Goal: Information Seeking & Learning: Learn about a topic

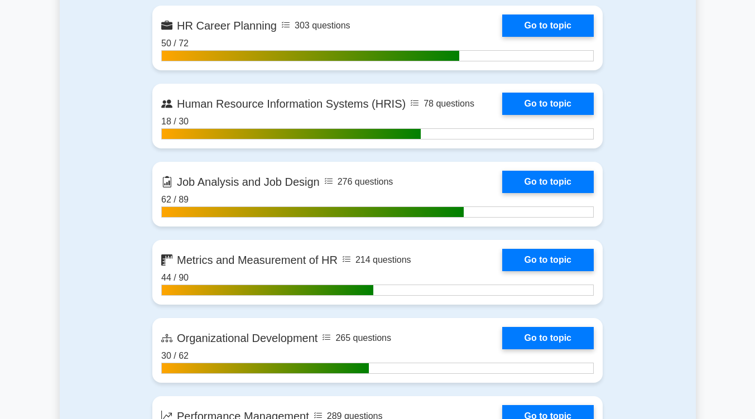
click at [680, 199] on div "Contents of the SHRM Certified Professional package 4788 SHRM-CP questions grou…" at bounding box center [378, 209] width 636 height 1329
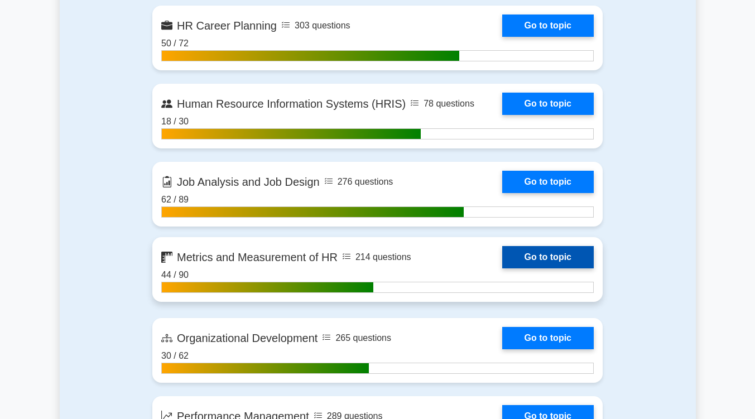
click at [561, 263] on link "Go to topic" at bounding box center [548, 257] width 92 height 22
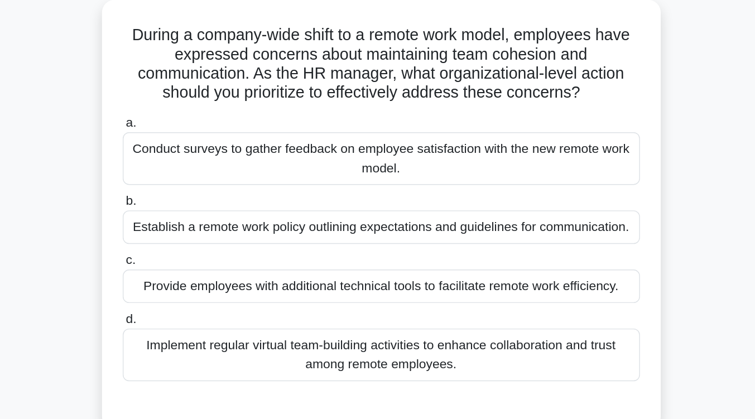
click at [367, 324] on div "Implement regular virtual team-building activities to enhance collaboration and…" at bounding box center [378, 324] width 362 height 37
click at [197, 303] on input "d. Implement regular virtual team-building activities to enhance collaboration …" at bounding box center [197, 299] width 0 height 7
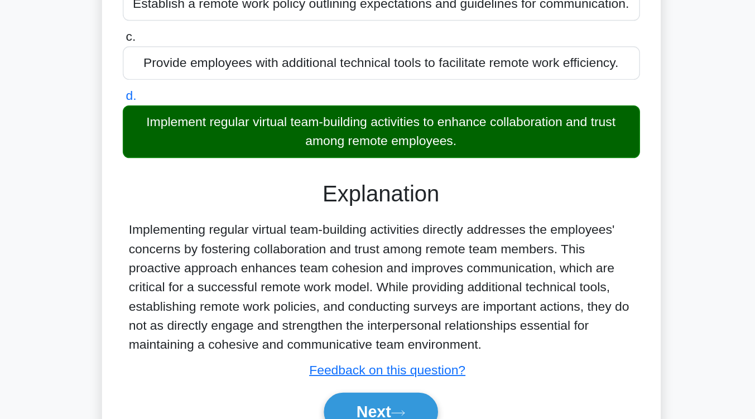
scroll to position [156, 0]
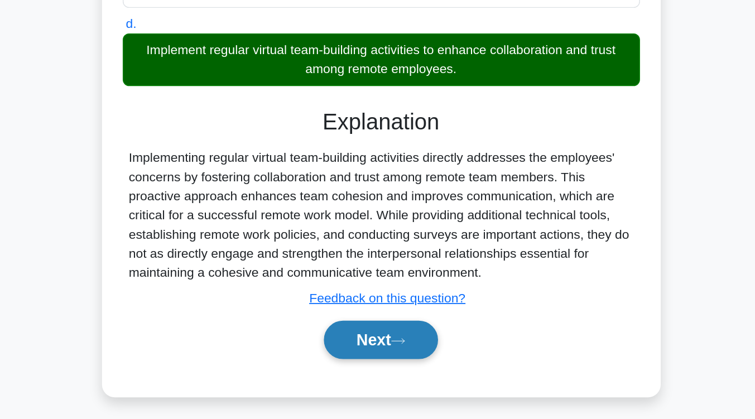
click at [365, 367] on button "Next" at bounding box center [378, 364] width 80 height 27
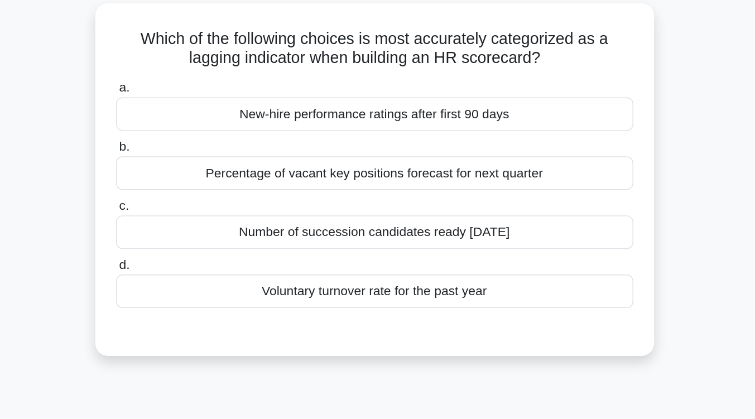
scroll to position [76, 0]
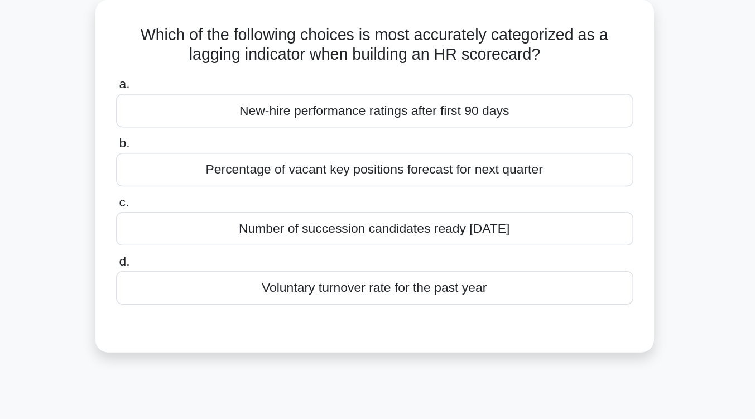
click at [390, 168] on div "Number of succession candidates ready in 12 months" at bounding box center [378, 159] width 362 height 23
click at [197, 146] on input "c. Number of succession candidates ready in 12 months" at bounding box center [197, 141] width 0 height 7
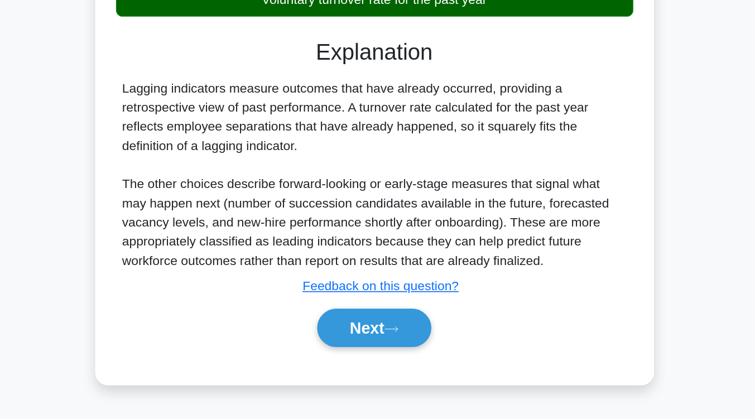
scroll to position [182, 0]
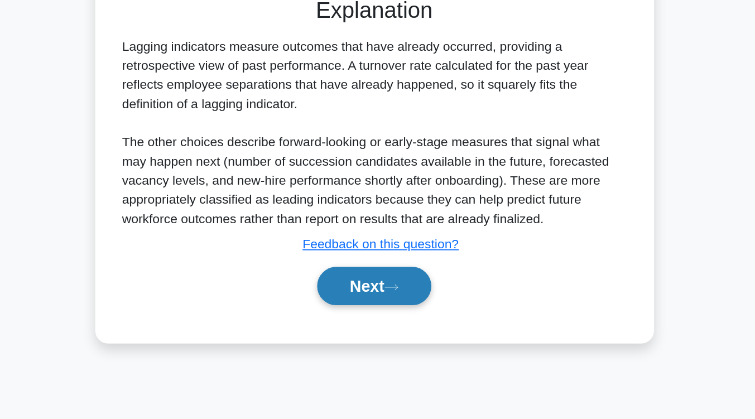
click at [392, 324] on button "Next" at bounding box center [378, 326] width 80 height 27
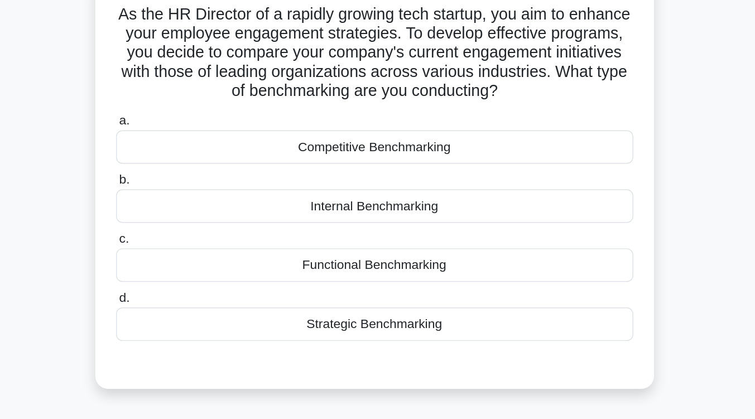
scroll to position [92, 0]
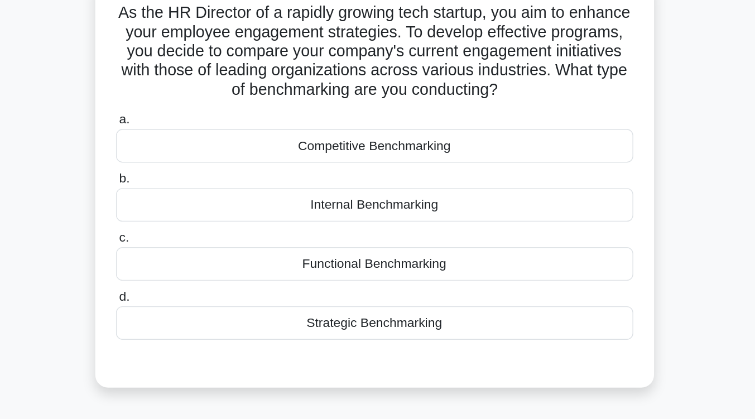
click at [386, 231] on div "Strategic Benchmarking" at bounding box center [378, 225] width 362 height 23
click at [197, 212] on input "d. Strategic Benchmarking" at bounding box center [197, 207] width 0 height 7
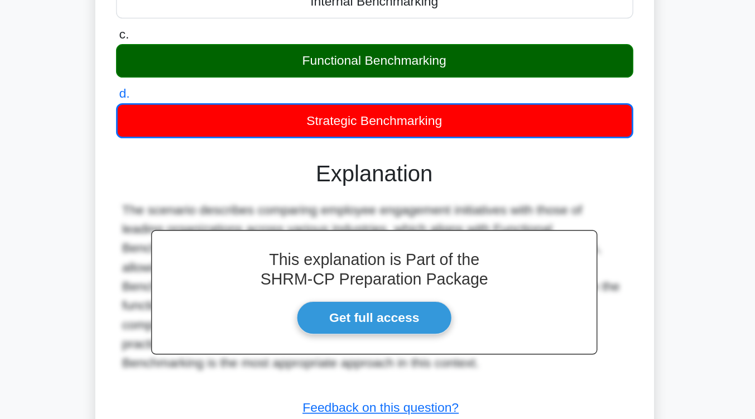
scroll to position [140, 0]
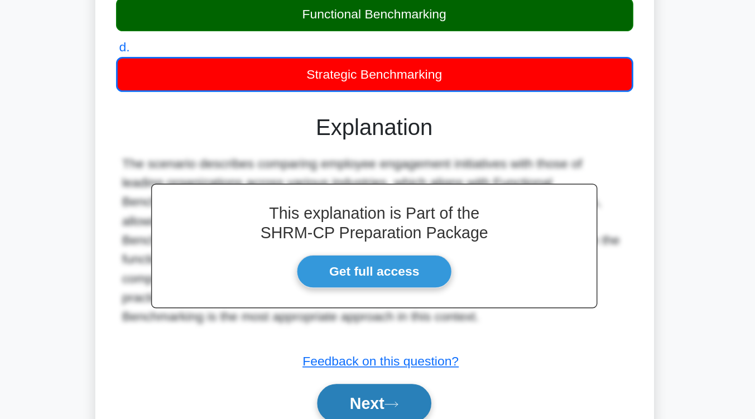
click at [383, 407] on button "Next" at bounding box center [378, 408] width 80 height 27
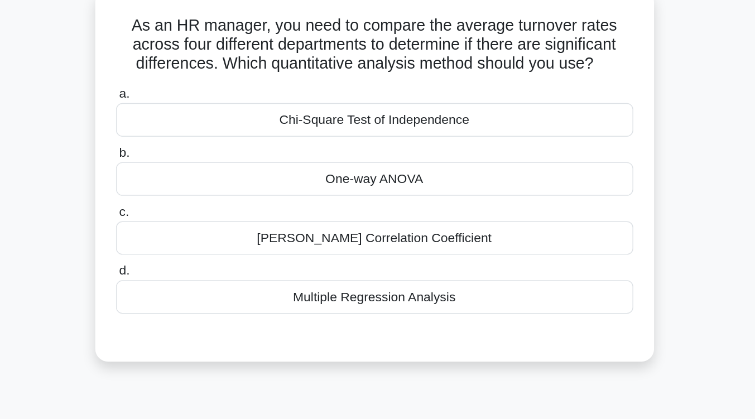
scroll to position [52, 0]
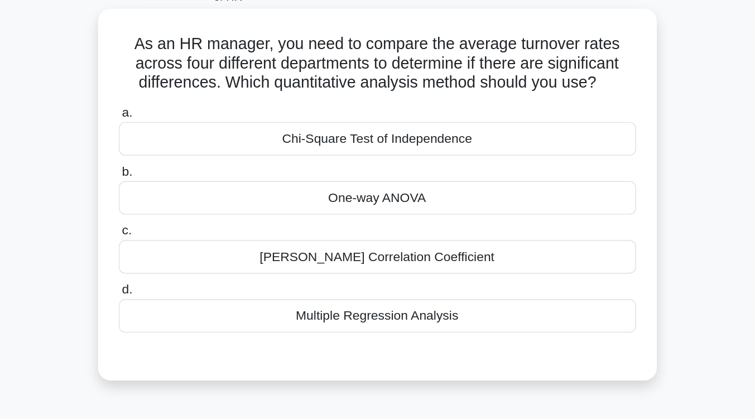
click at [392, 200] on div "Pearson Correlation Coefficient" at bounding box center [378, 197] width 362 height 23
click at [197, 183] on input "c. Pearson Correlation Coefficient" at bounding box center [197, 179] width 0 height 7
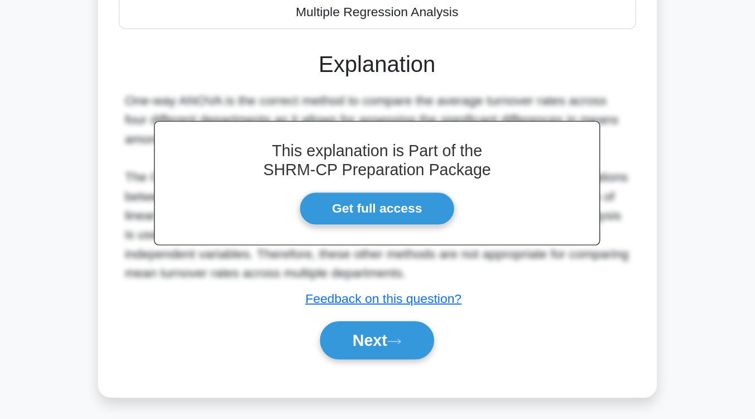
scroll to position [161, 0]
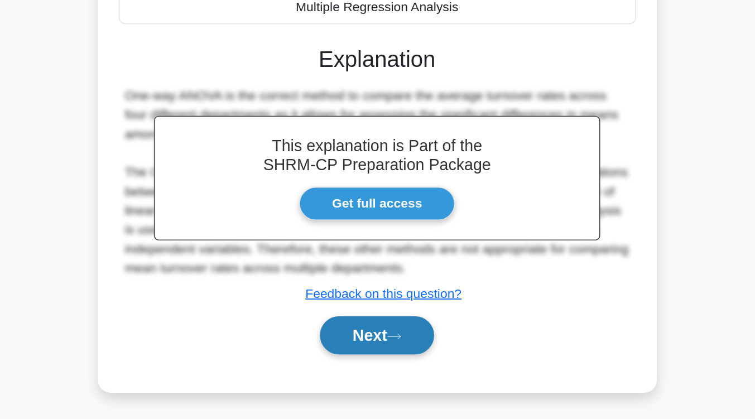
click at [386, 361] on button "Next" at bounding box center [378, 360] width 80 height 27
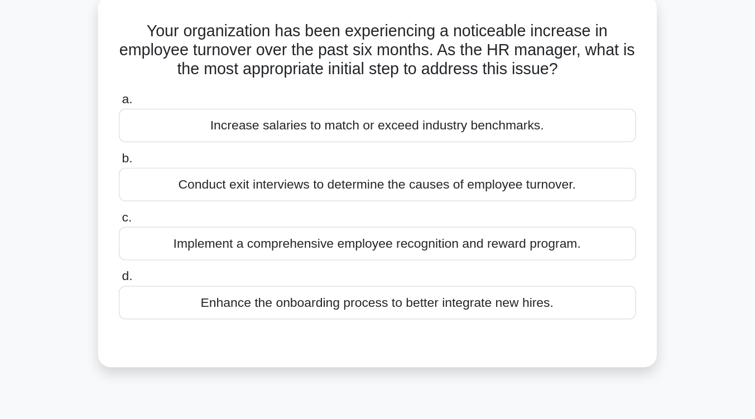
scroll to position [82, 0]
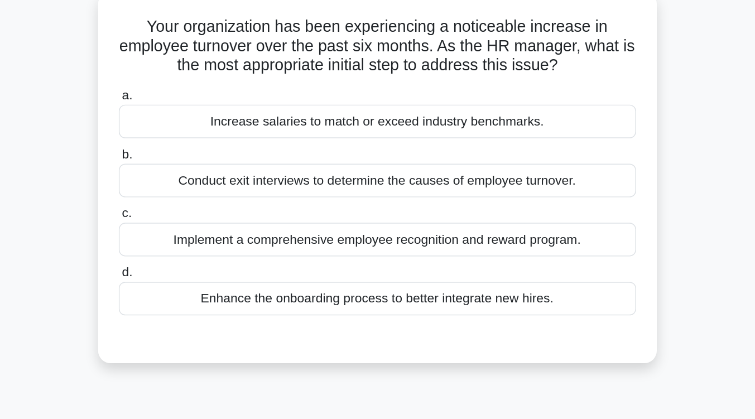
click at [405, 126] on div "Conduct exit interviews to determine the causes of employee turnover." at bounding box center [378, 125] width 362 height 23
click at [197, 112] on input "b. Conduct exit interviews to determine the causes of employee turnover." at bounding box center [197, 107] width 0 height 7
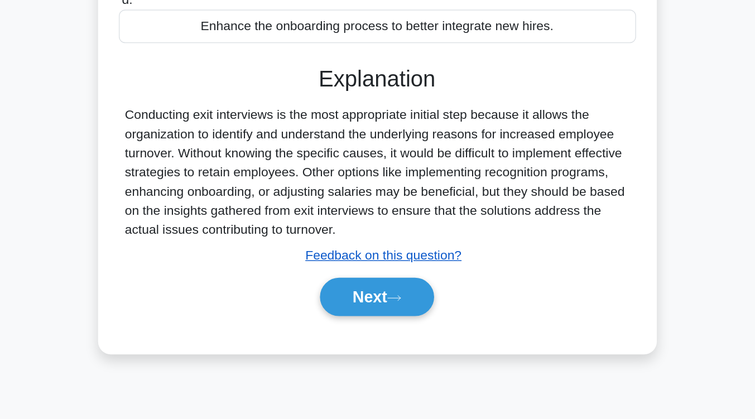
scroll to position [147, 0]
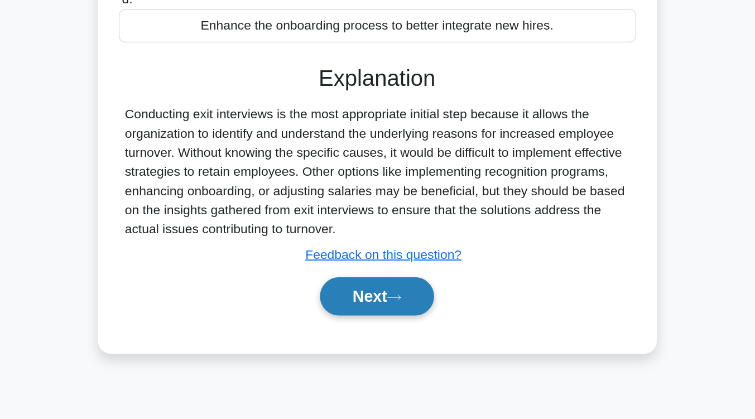
click at [399, 327] on button "Next" at bounding box center [378, 333] width 80 height 27
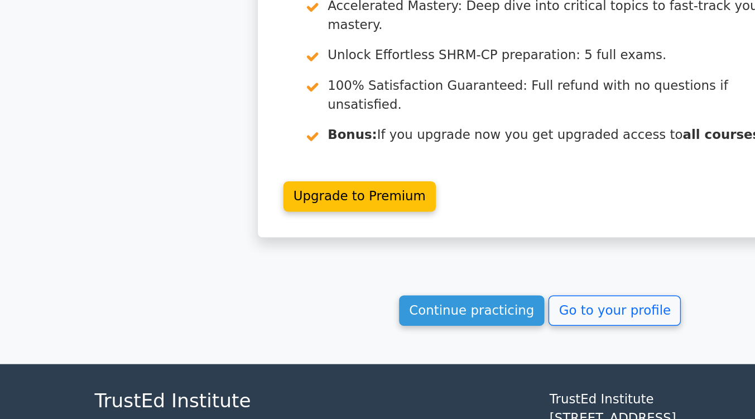
scroll to position [1516, 0]
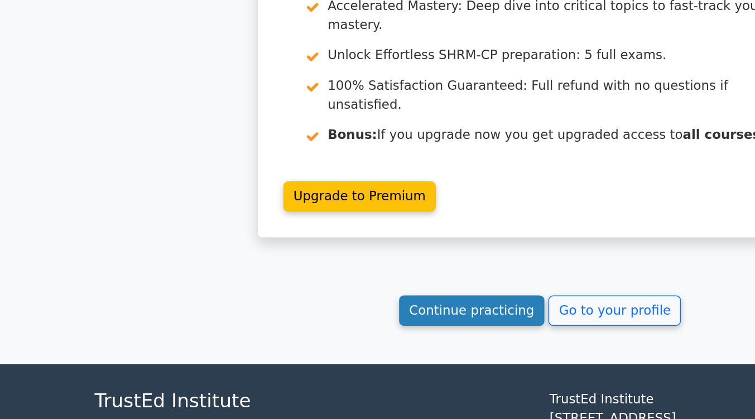
click at [319, 333] on link "Continue practicing" at bounding box center [330, 343] width 102 height 21
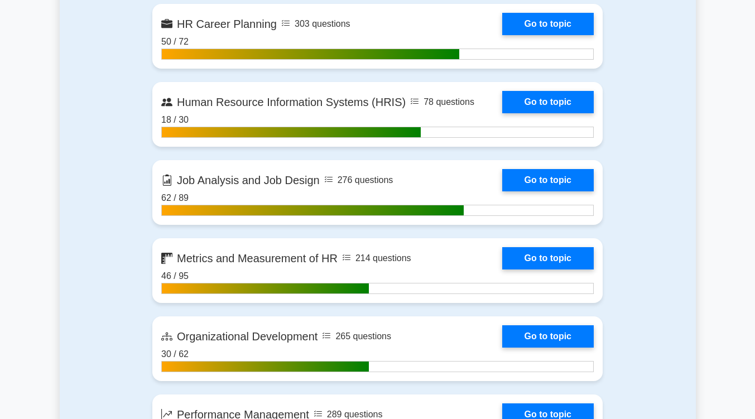
scroll to position [1165, 0]
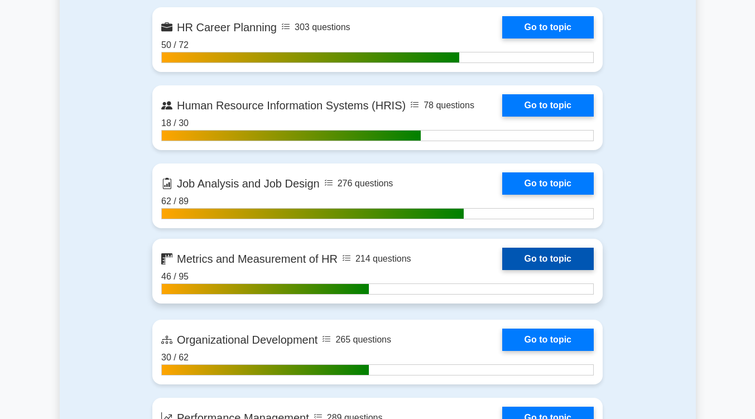
click at [544, 256] on link "Go to topic" at bounding box center [548, 259] width 92 height 22
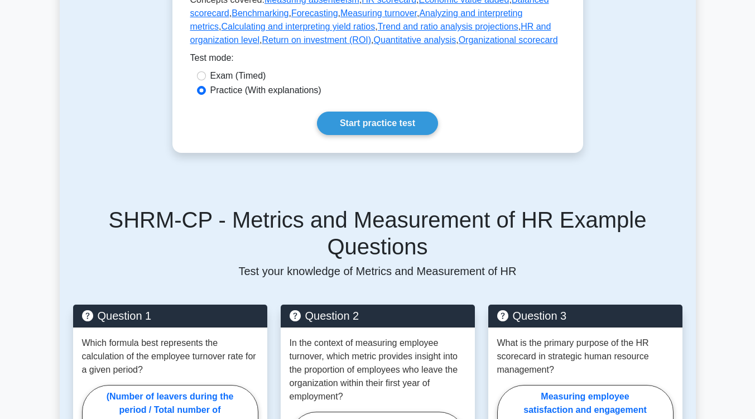
scroll to position [397, 0]
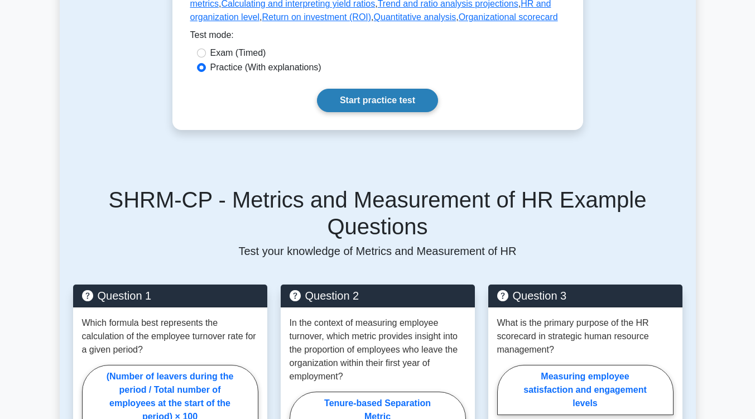
click at [338, 104] on link "Start practice test" at bounding box center [377, 100] width 121 height 23
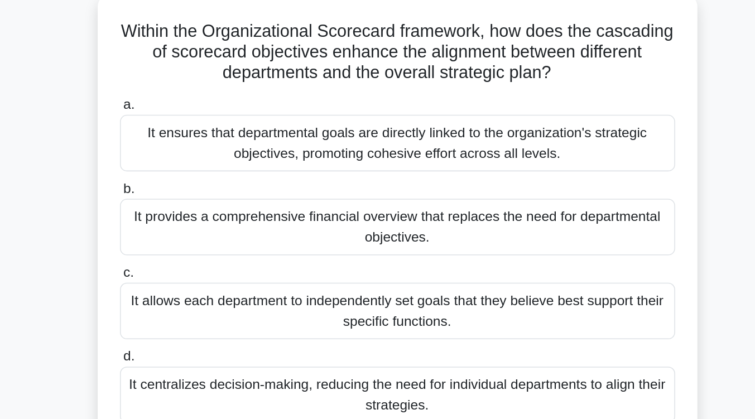
click at [371, 173] on div "It ensures that departmental goals are directly linked to the organization's st…" at bounding box center [378, 173] width 362 height 37
click at [197, 152] on input "a. It ensures that departmental goals are directly linked to the organization's…" at bounding box center [197, 148] width 0 height 7
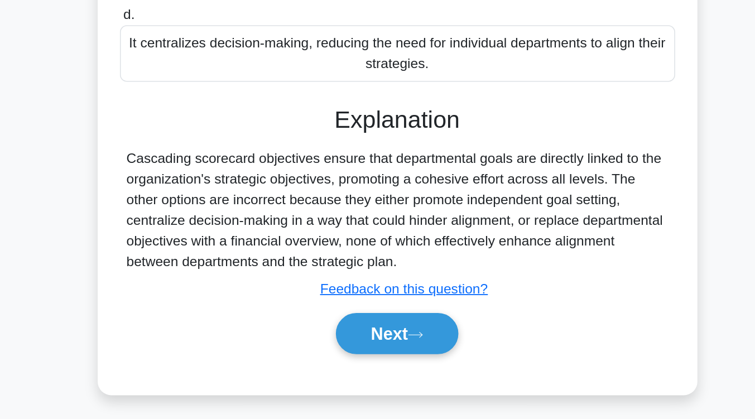
scroll to position [184, 0]
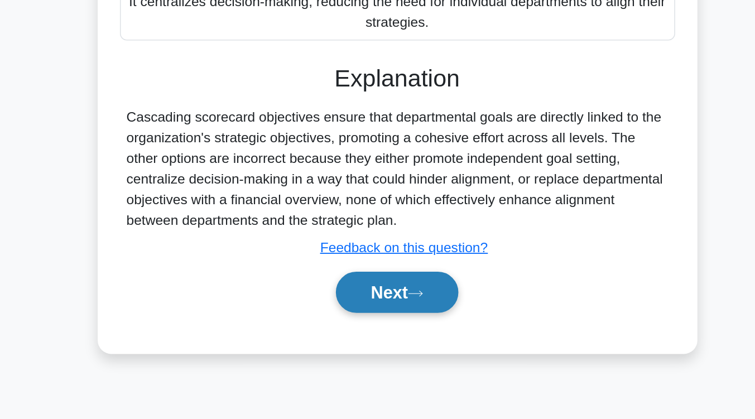
click at [364, 326] on button "Next" at bounding box center [378, 336] width 80 height 27
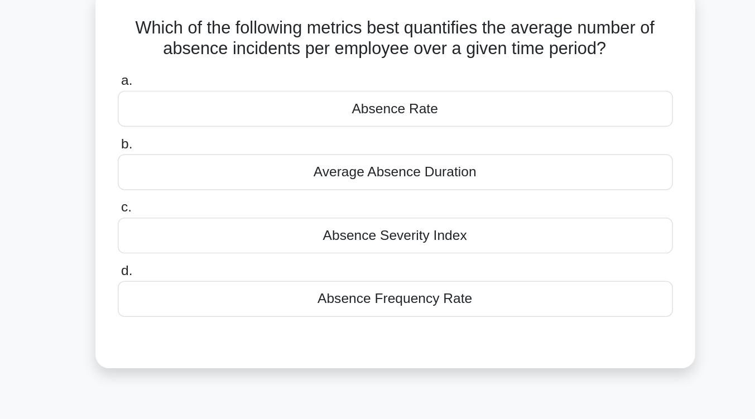
scroll to position [85, 0]
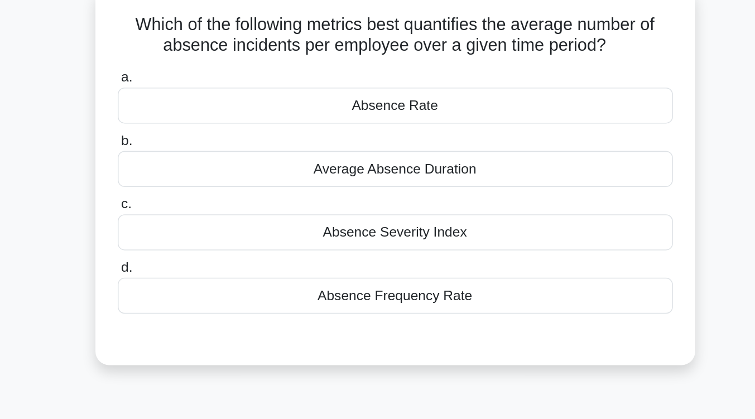
click at [366, 194] on div "Absence Frequency Rate" at bounding box center [378, 192] width 362 height 23
click at [197, 178] on input "d. Absence Frequency Rate" at bounding box center [197, 174] width 0 height 7
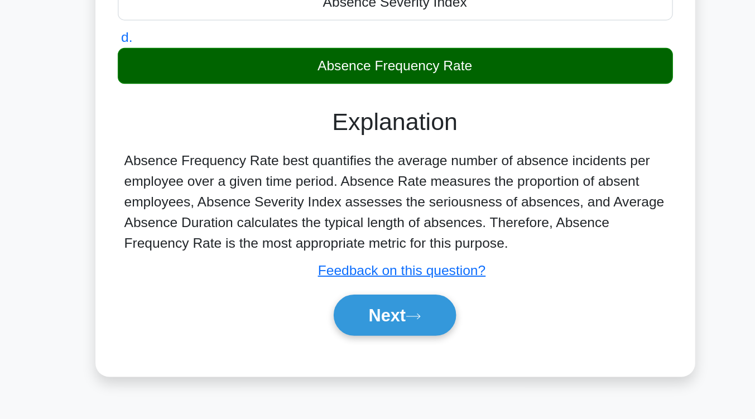
scroll to position [151, 0]
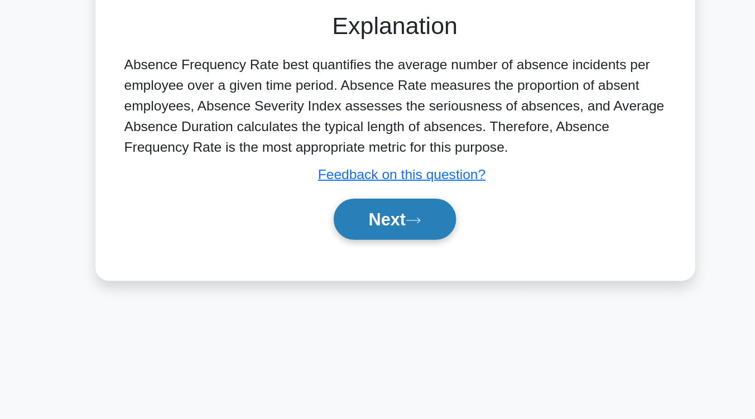
click at [376, 290] on button "Next" at bounding box center [378, 289] width 80 height 27
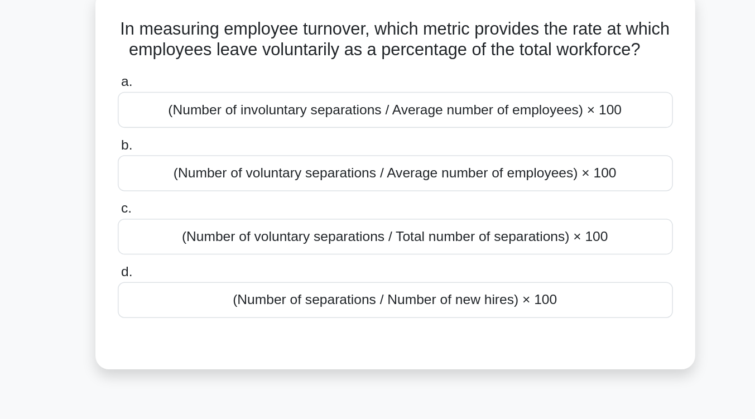
scroll to position [84, 0]
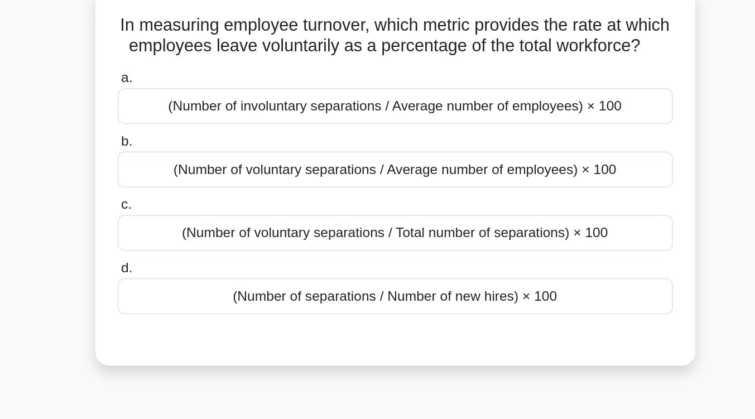
click at [378, 122] on div "(Number of voluntary separations / Average number of employees) × 100" at bounding box center [378, 110] width 362 height 23
click at [197, 96] on input "b. (Number of voluntary separations / Average number of employees) × 100" at bounding box center [197, 92] width 0 height 7
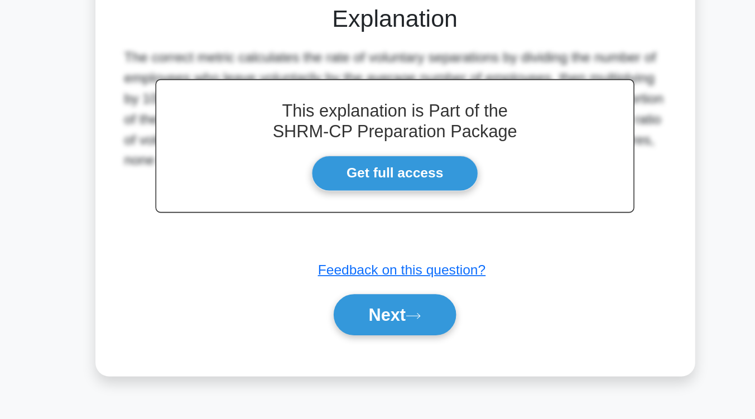
scroll to position [156, 0]
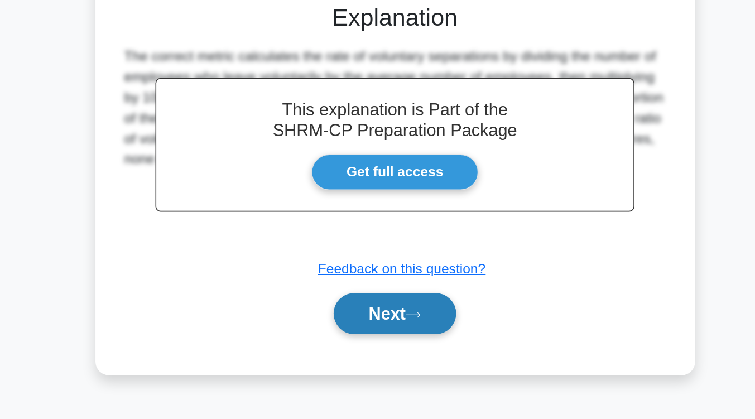
click at [370, 357] on button "Next" at bounding box center [378, 350] width 80 height 27
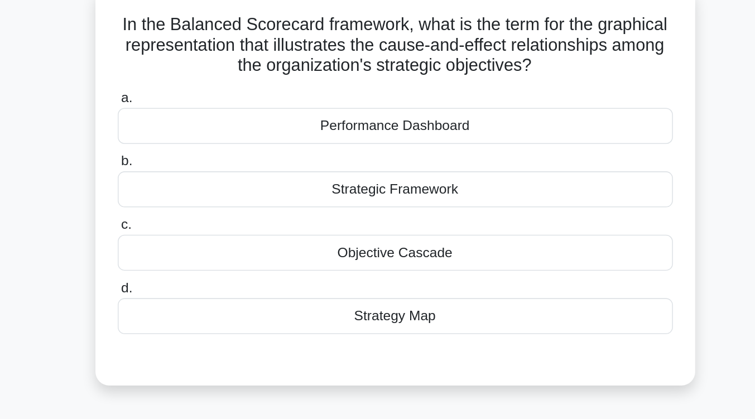
scroll to position [85, 0]
click at [395, 129] on div "Strategic Framework" at bounding box center [378, 123] width 362 height 23
click at [197, 109] on input "b. Strategic Framework" at bounding box center [197, 105] width 0 height 7
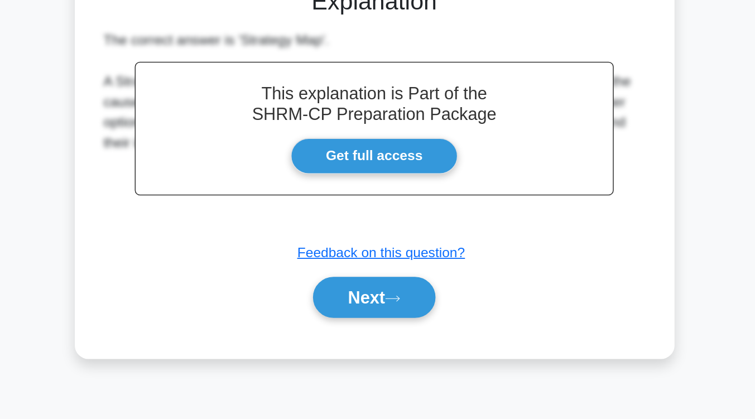
scroll to position [182, 0]
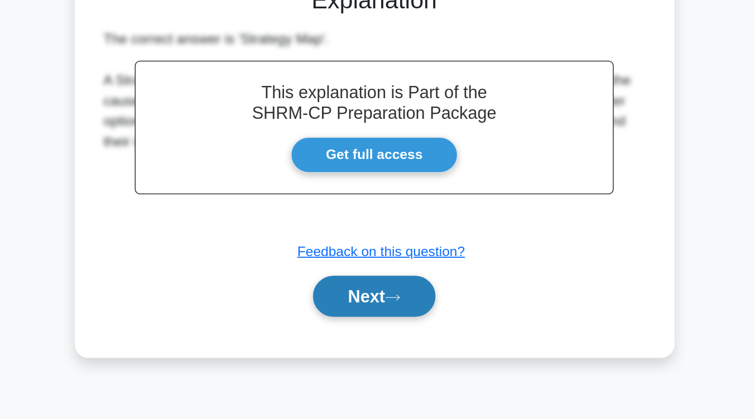
click at [400, 344] on button "Next" at bounding box center [378, 339] width 80 height 27
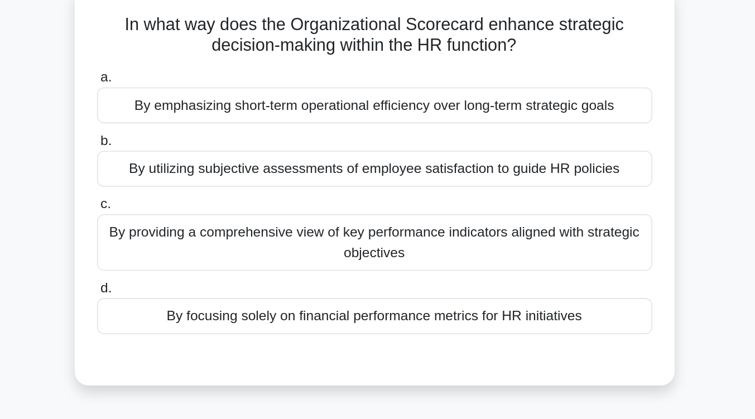
scroll to position [87, 0]
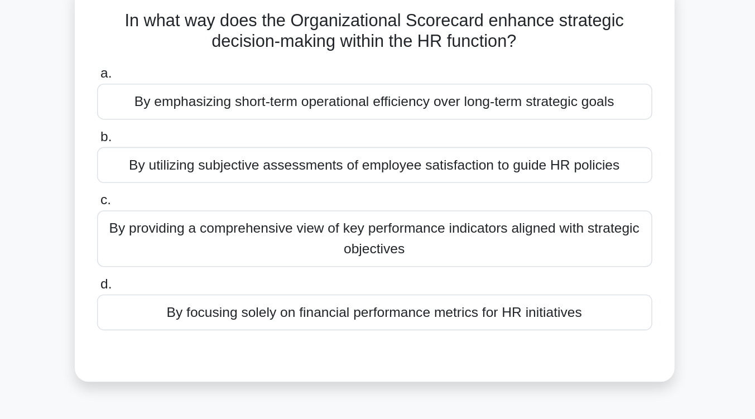
click at [421, 158] on div "By providing a comprehensive view of key performance indicators aligned with st…" at bounding box center [378, 155] width 362 height 37
click at [197, 135] on input "c. By providing a comprehensive view of key performance indicators aligned with…" at bounding box center [197, 130] width 0 height 7
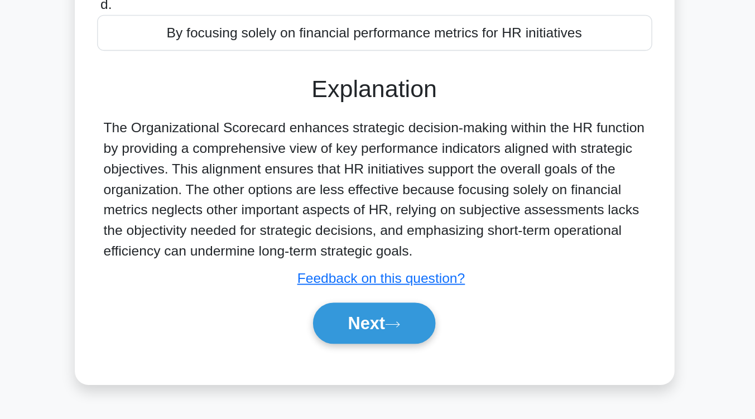
scroll to position [151, 0]
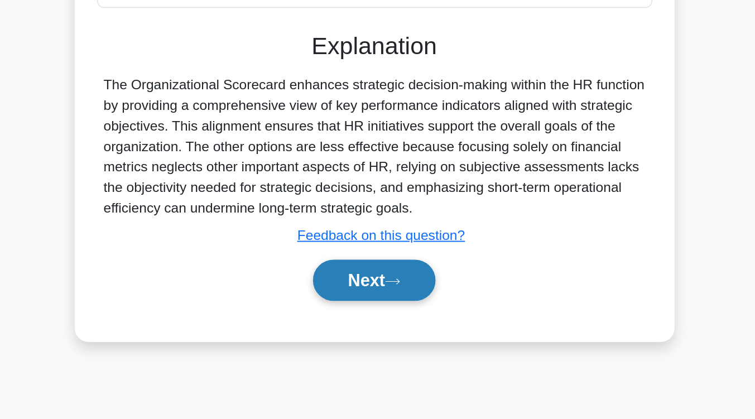
click at [402, 331] on button "Next" at bounding box center [378, 328] width 80 height 27
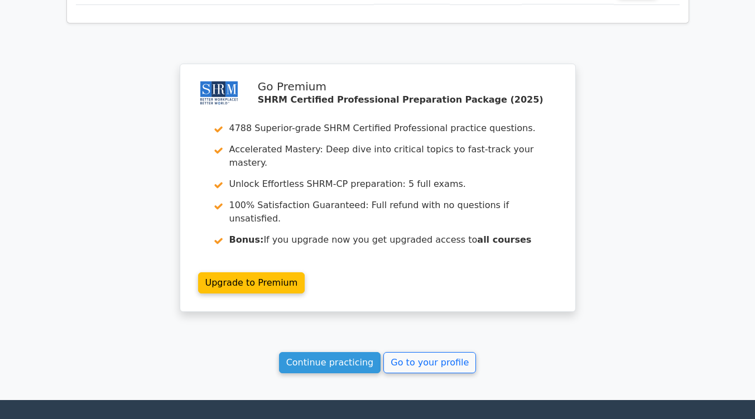
scroll to position [1459, 0]
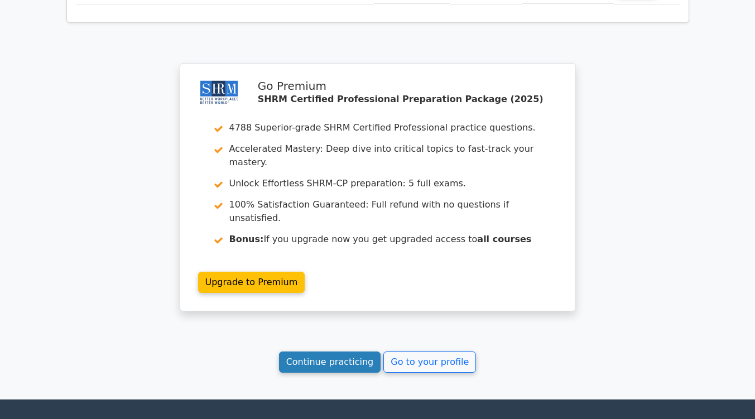
click at [347, 352] on link "Continue practicing" at bounding box center [330, 362] width 102 height 21
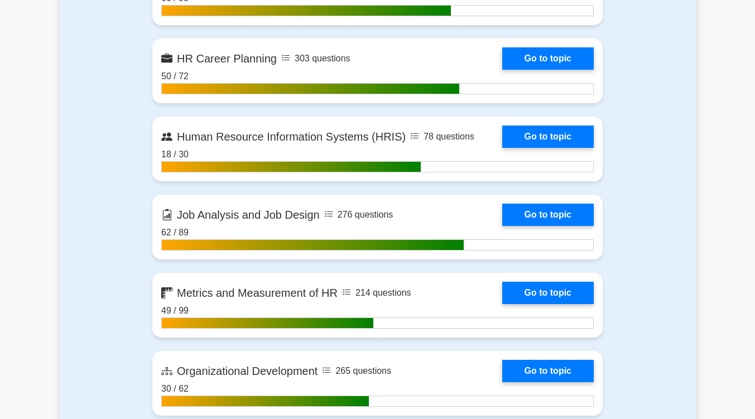
scroll to position [1135, 0]
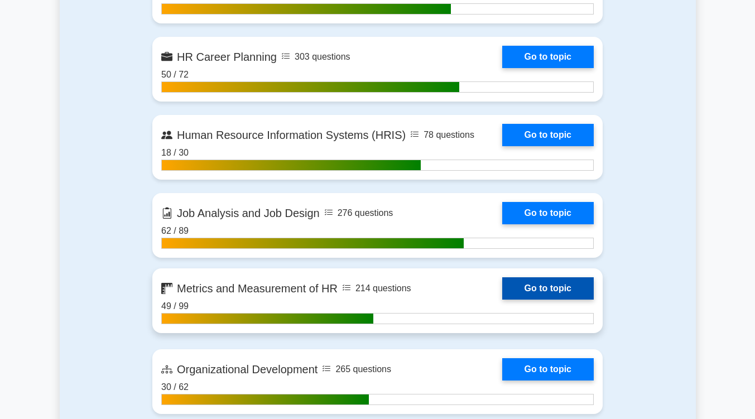
click at [559, 296] on link "Go to topic" at bounding box center [548, 288] width 92 height 22
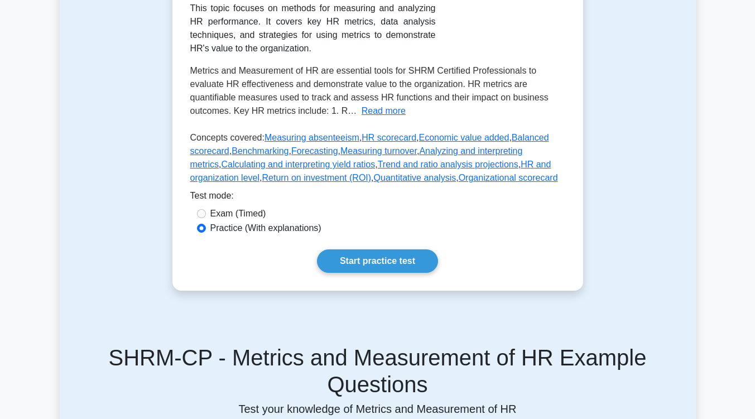
scroll to position [241, 0]
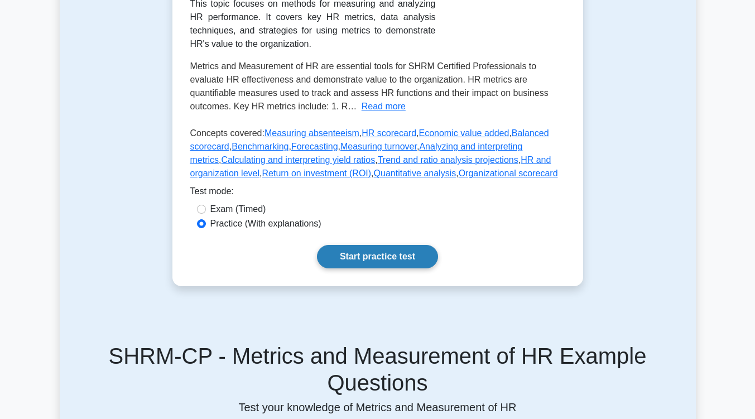
click at [394, 262] on link "Start practice test" at bounding box center [377, 256] width 121 height 23
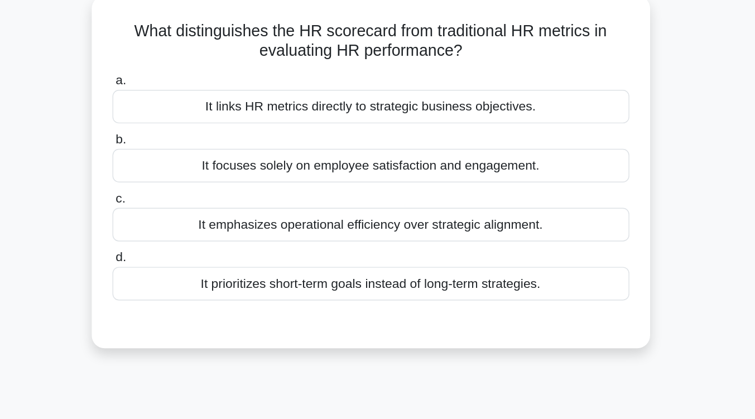
click at [428, 160] on div "It links HR metrics directly to strategic business objectives." at bounding box center [378, 153] width 362 height 23
click at [197, 139] on input "a. It links HR metrics directly to strategic business objectives." at bounding box center [197, 135] width 0 height 7
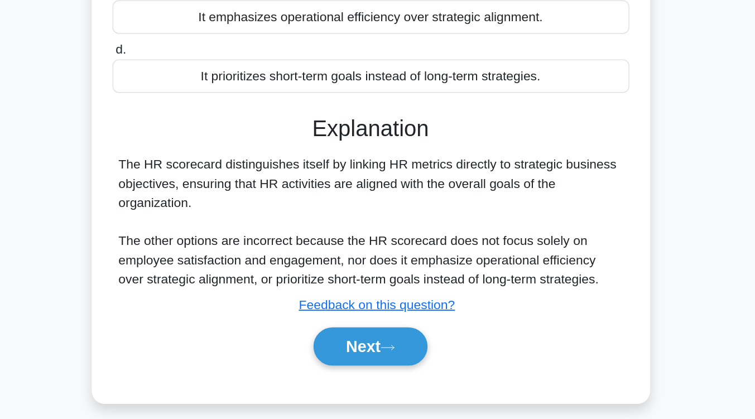
scroll to position [170, 0]
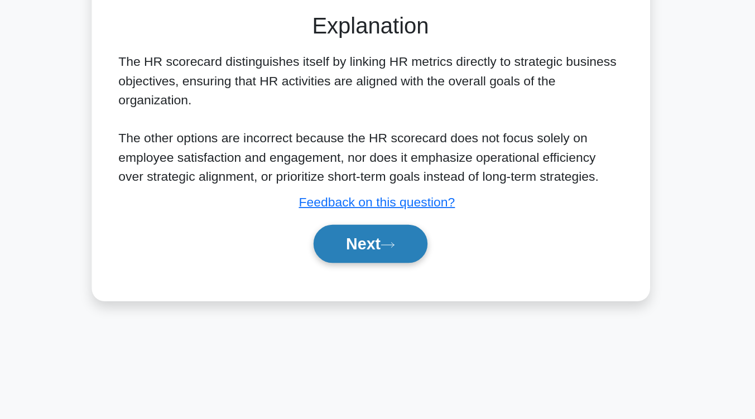
click at [385, 298] on button "Next" at bounding box center [378, 296] width 80 height 27
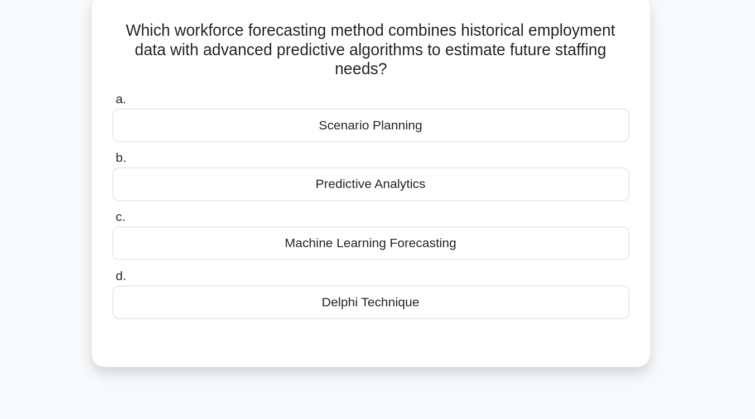
scroll to position [81, 0]
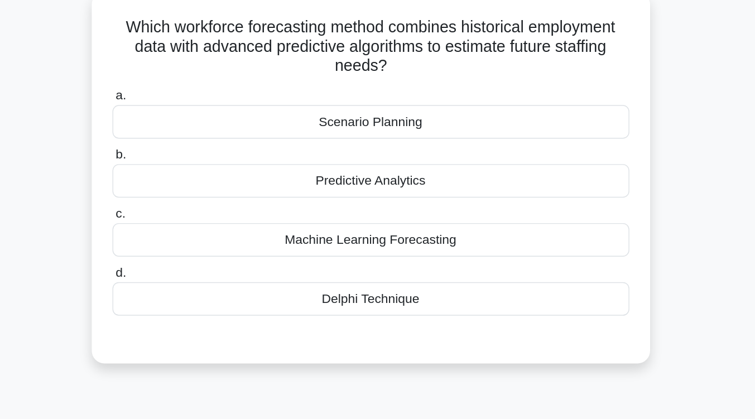
click at [394, 130] on div "Predictive Analytics" at bounding box center [378, 126] width 362 height 23
click at [197, 112] on input "b. Predictive Analytics" at bounding box center [197, 108] width 0 height 7
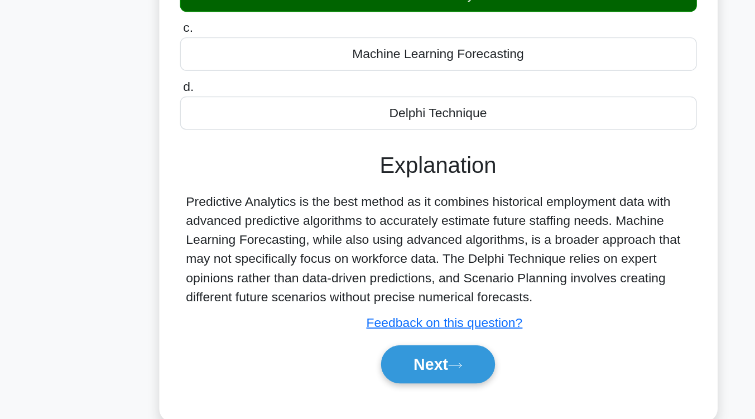
scroll to position [142, 0]
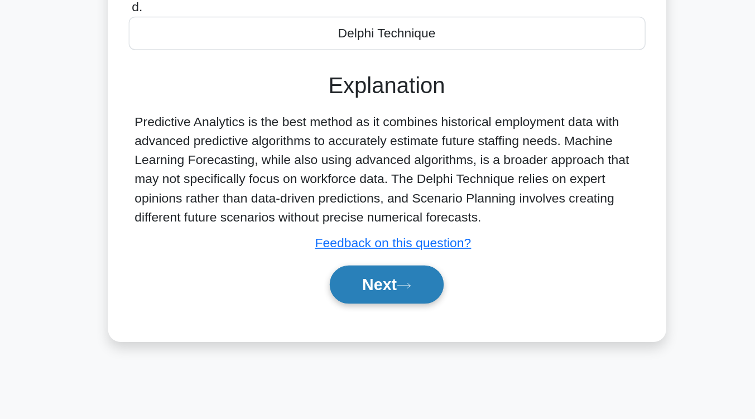
click at [404, 327] on button "Next" at bounding box center [378, 324] width 80 height 27
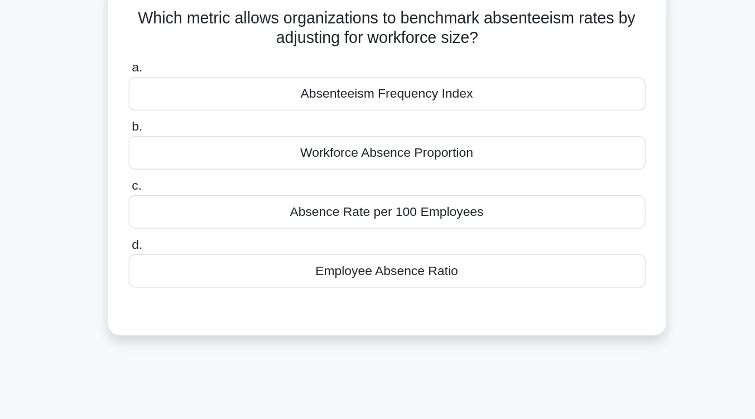
scroll to position [79, 0]
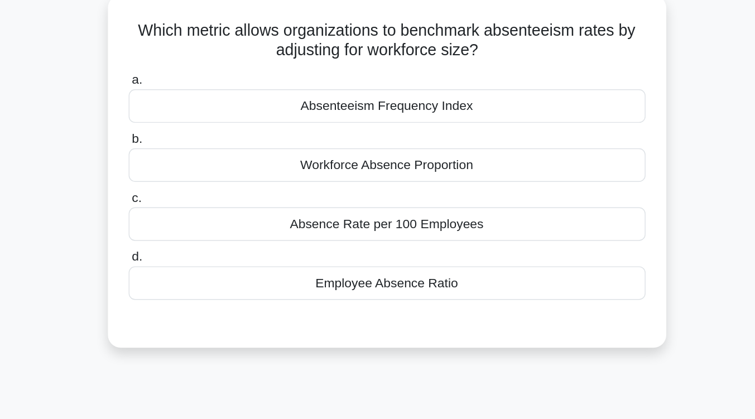
click at [414, 119] on div "Workforce Absence Proportion" at bounding box center [378, 115] width 362 height 23
click at [197, 101] on input "b. Workforce Absence Proportion" at bounding box center [197, 97] width 0 height 7
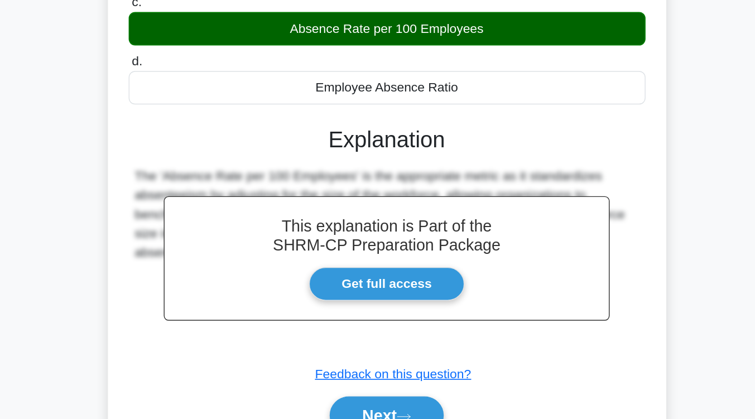
scroll to position [178, 0]
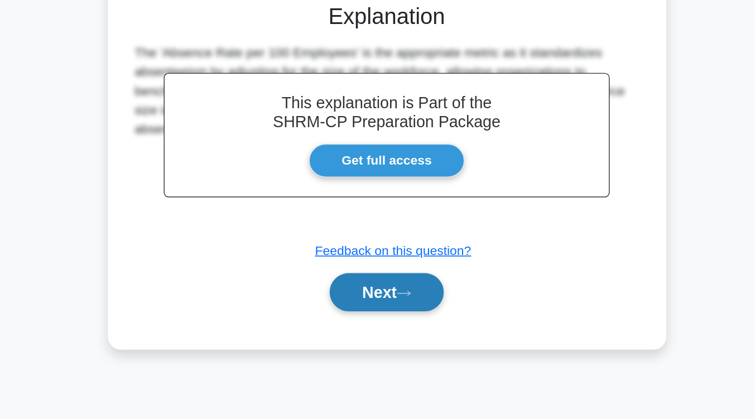
click at [395, 330] on icon at bounding box center [390, 331] width 10 height 6
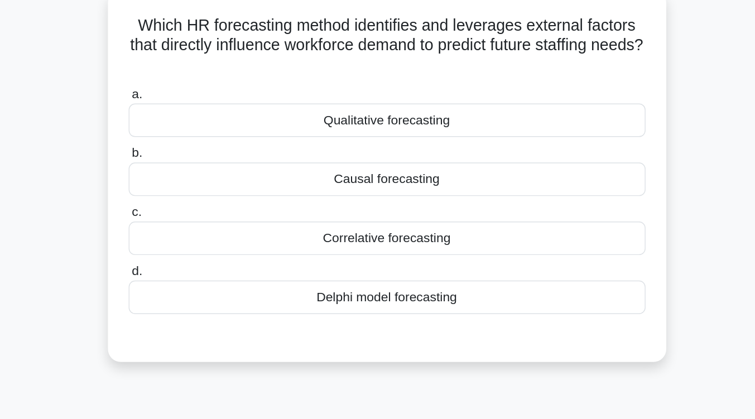
scroll to position [74, 0]
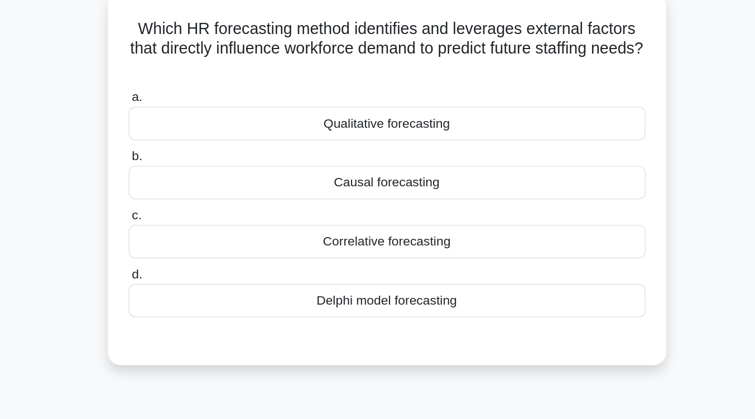
click at [413, 93] on div "Qualitative forecasting" at bounding box center [378, 92] width 362 height 23
click at [197, 78] on input "a. Qualitative forecasting" at bounding box center [197, 74] width 0 height 7
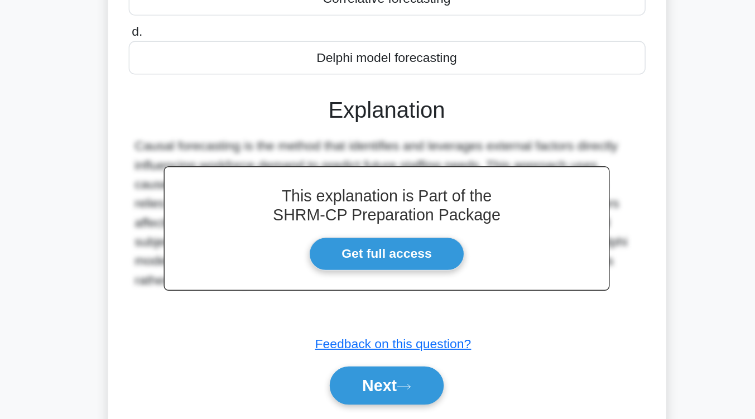
scroll to position [184, 0]
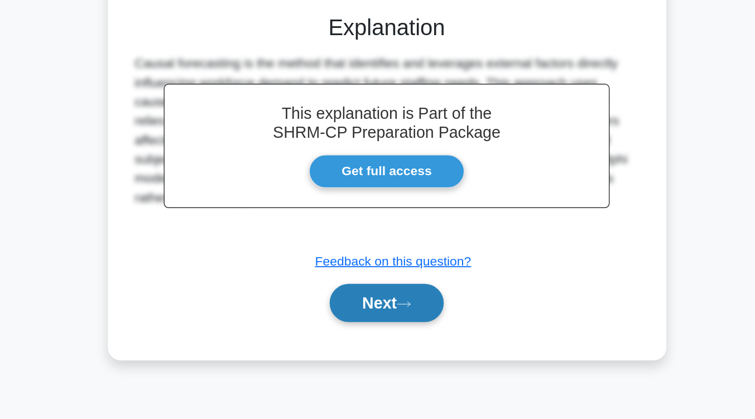
click at [391, 341] on icon at bounding box center [390, 338] width 10 height 6
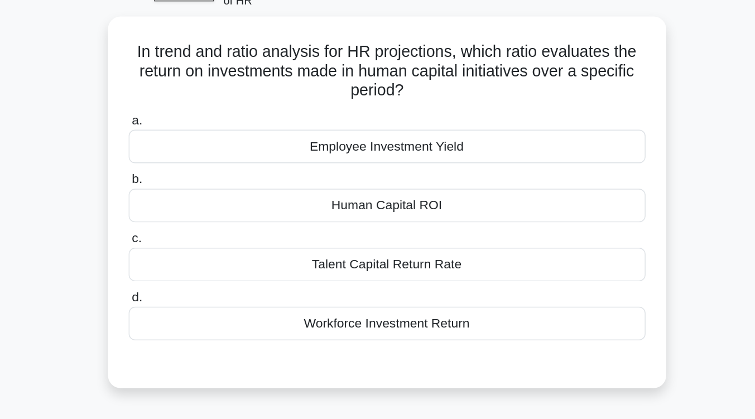
scroll to position [64, 0]
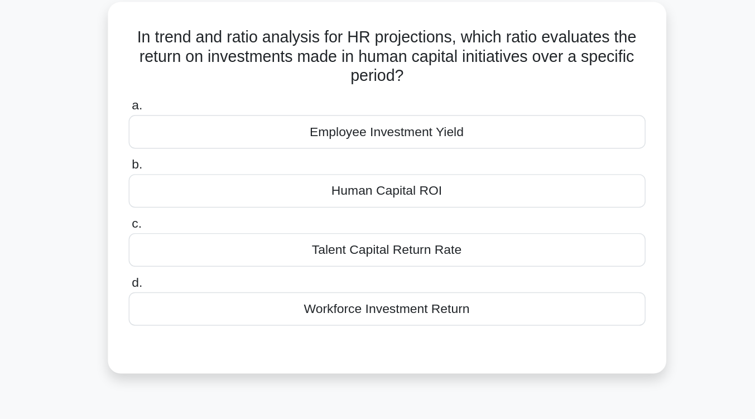
click at [402, 151] on div "Human Capital ROI" at bounding box center [378, 144] width 362 height 23
click at [197, 130] on input "b. Human Capital ROI" at bounding box center [197, 126] width 0 height 7
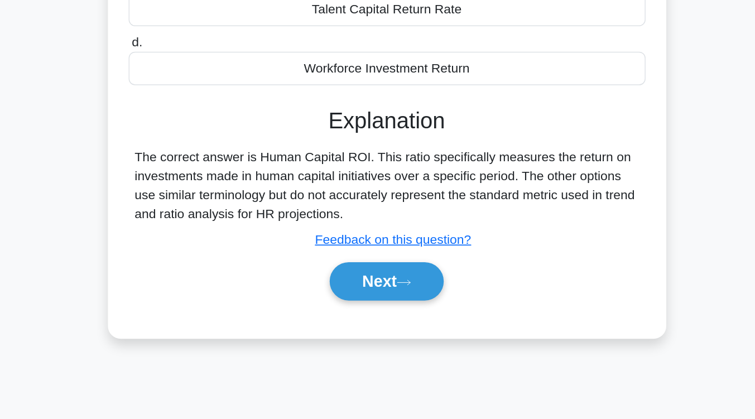
scroll to position [117, 0]
click at [396, 313] on button "Next" at bounding box center [378, 322] width 80 height 27
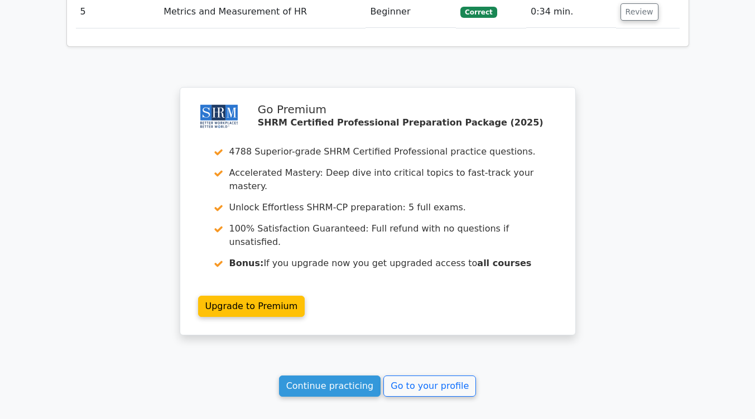
scroll to position [1466, 0]
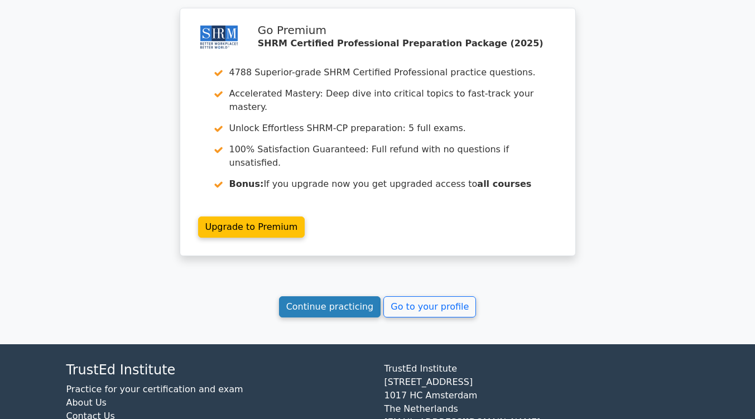
click at [341, 296] on link "Continue practicing" at bounding box center [330, 306] width 102 height 21
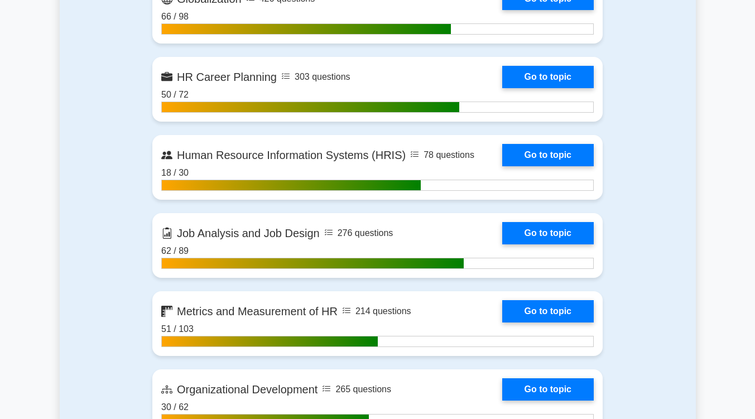
scroll to position [1150, 0]
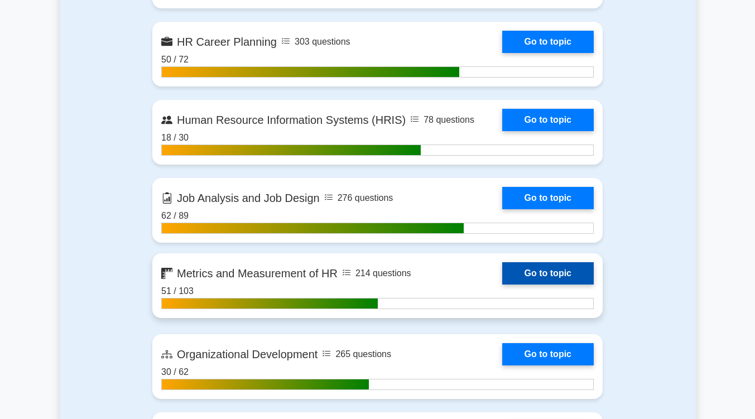
click at [580, 266] on link "Go to topic" at bounding box center [548, 273] width 92 height 22
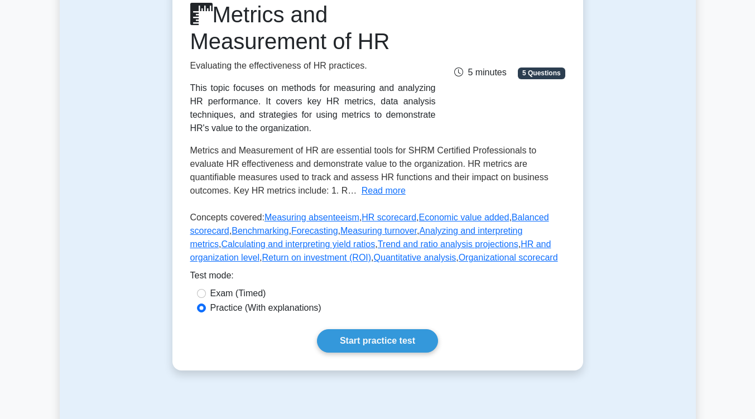
scroll to position [187, 0]
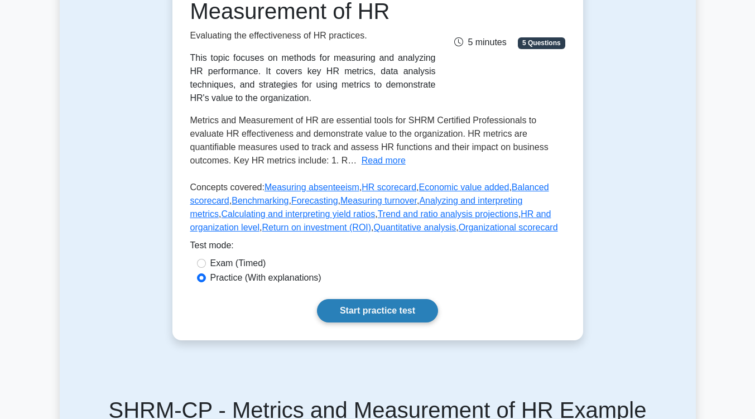
click at [423, 304] on link "Start practice test" at bounding box center [377, 310] width 121 height 23
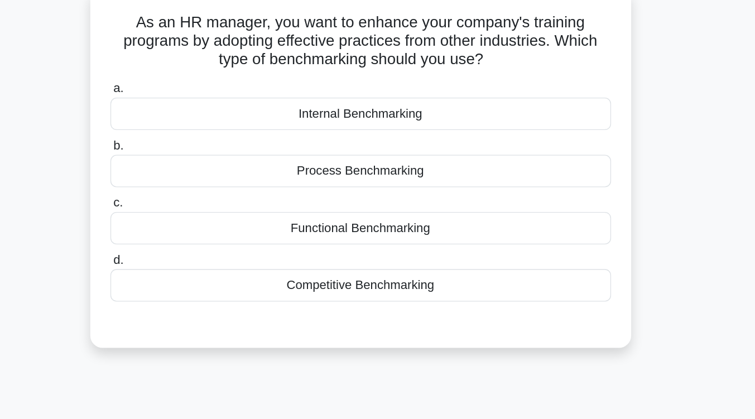
click at [424, 213] on div "Process Benchmarking" at bounding box center [378, 207] width 362 height 23
click at [197, 194] on input "b. Process Benchmarking" at bounding box center [197, 189] width 0 height 7
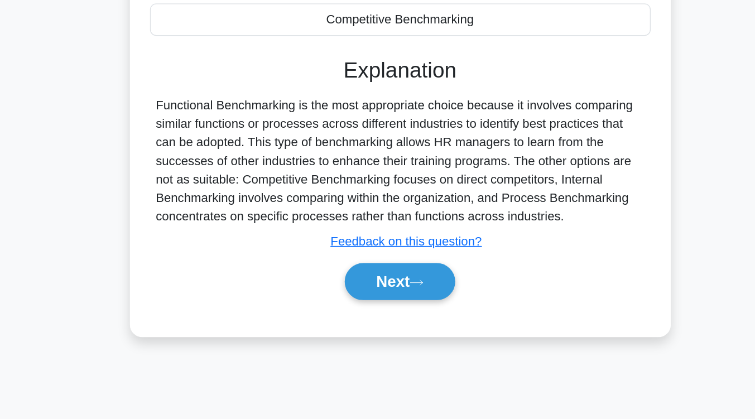
scroll to position [162, 0]
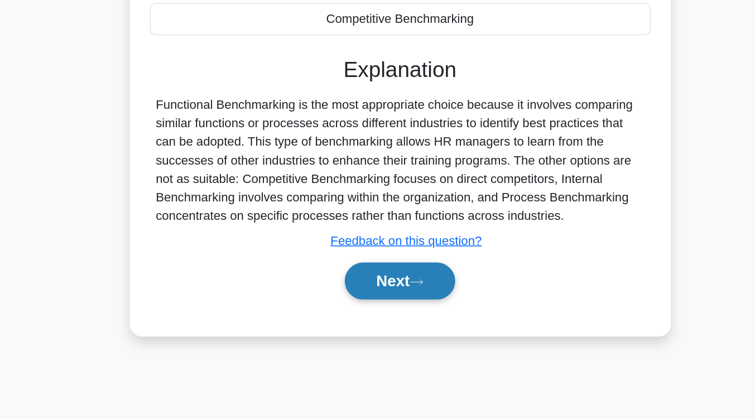
click at [386, 311] on button "Next" at bounding box center [378, 319] width 80 height 27
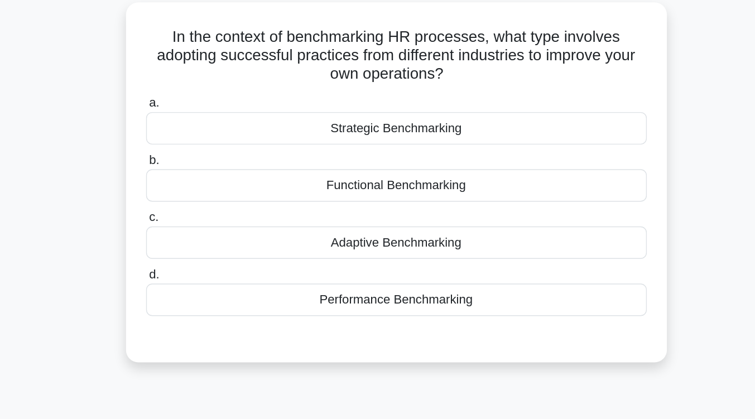
scroll to position [76, 0]
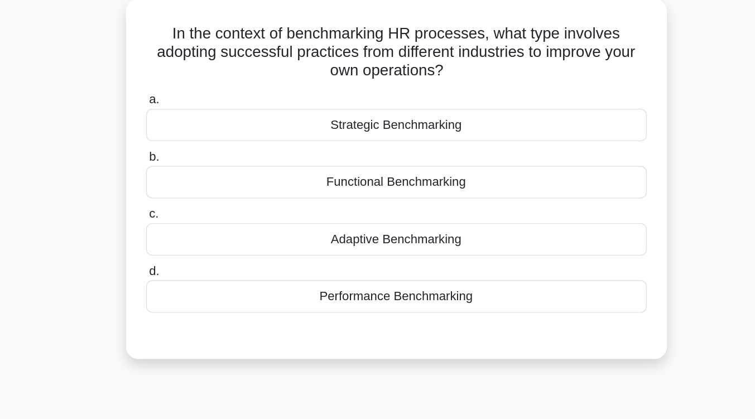
click at [391, 174] on div "Adaptive Benchmarking" at bounding box center [378, 172] width 362 height 23
click at [197, 159] on input "c. Adaptive Benchmarking" at bounding box center [197, 154] width 0 height 7
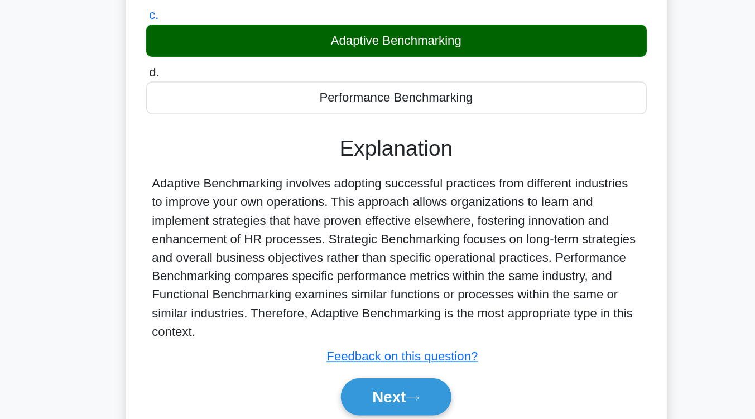
scroll to position [104, 0]
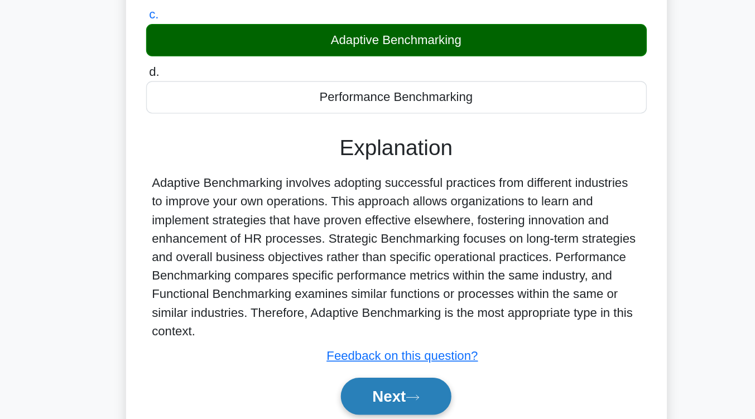
click at [377, 404] on button "Next" at bounding box center [378, 402] width 80 height 27
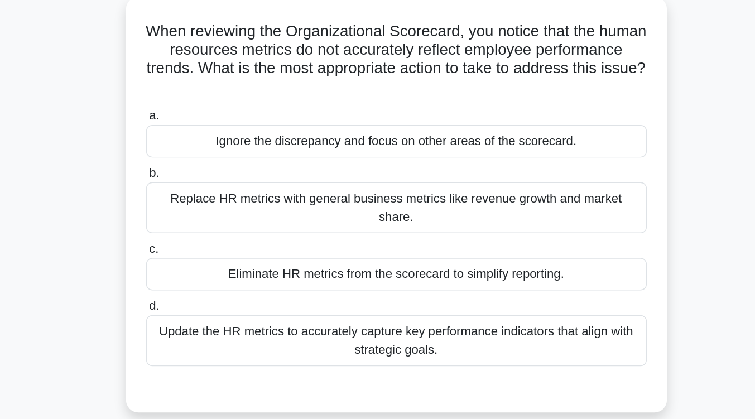
scroll to position [80, 0]
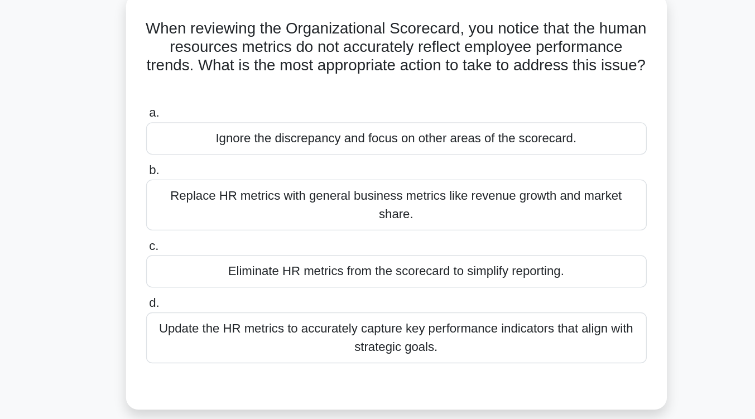
click at [426, 241] on div "Update the HR metrics to accurately capture key performance indicators that ali…" at bounding box center [378, 244] width 362 height 37
click at [197, 223] on input "d. Update the HR metrics to accurately capture key performance indicators that …" at bounding box center [197, 218] width 0 height 7
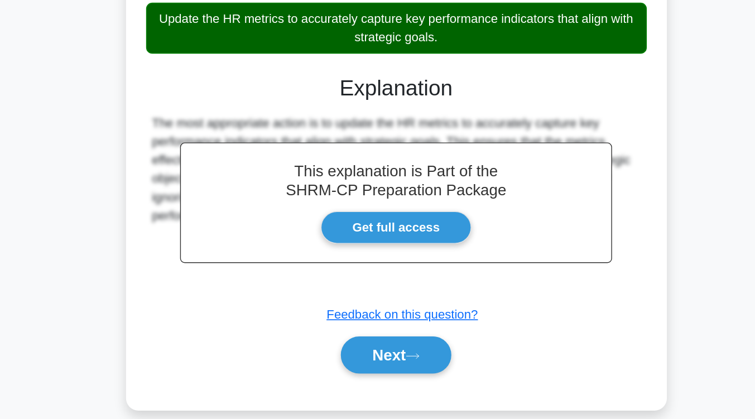
scroll to position [189, 0]
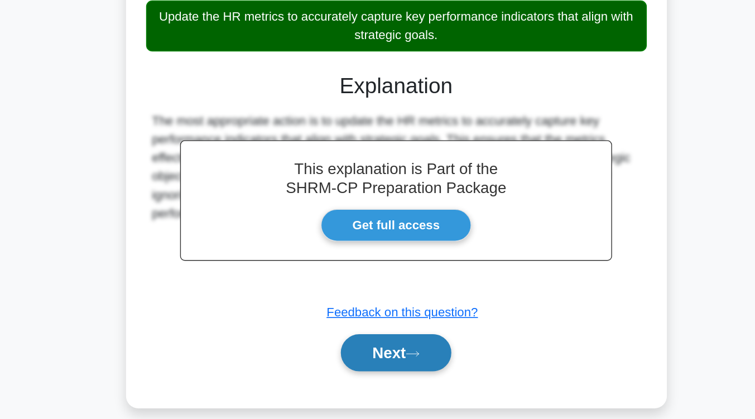
click at [400, 358] on button "Next" at bounding box center [378, 371] width 80 height 27
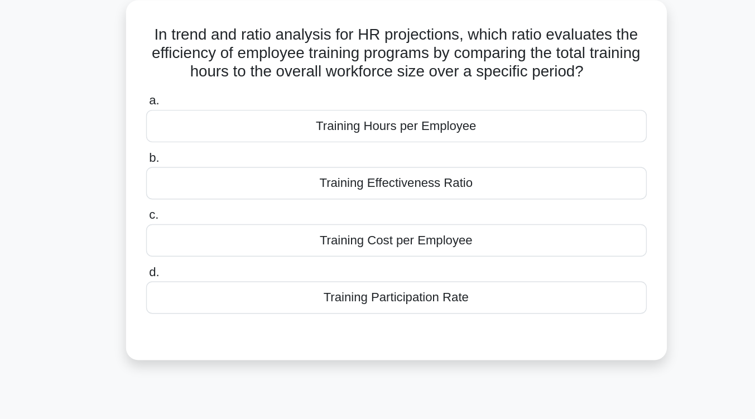
scroll to position [76, 0]
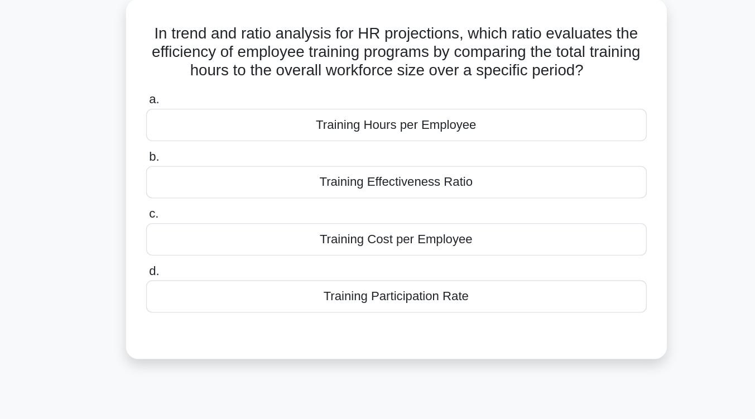
click at [405, 131] on div "Training Effectiveness Ratio" at bounding box center [378, 131] width 362 height 23
click at [197, 117] on input "b. Training Effectiveness Ratio" at bounding box center [197, 113] width 0 height 7
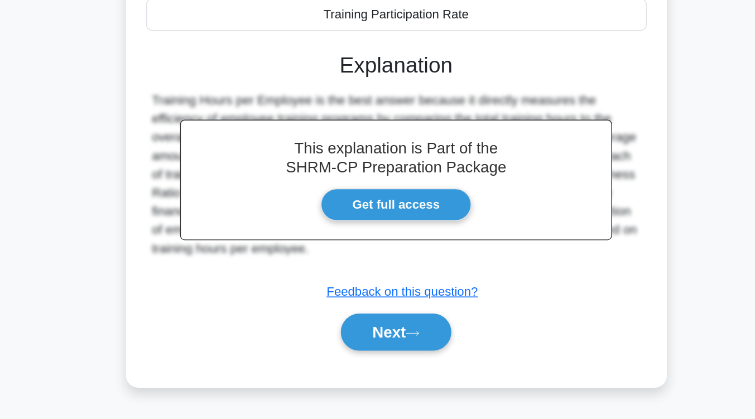
scroll to position [166, 0]
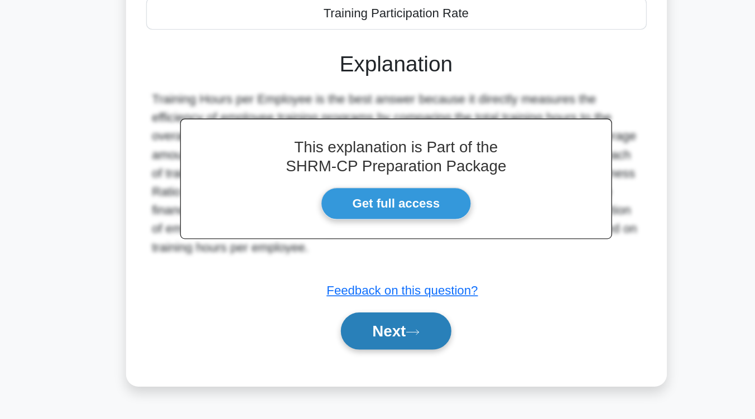
click at [385, 358] on button "Next" at bounding box center [378, 355] width 80 height 27
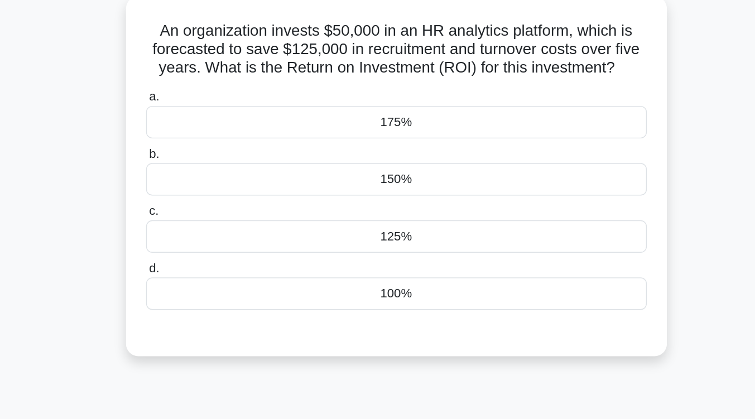
scroll to position [81, 0]
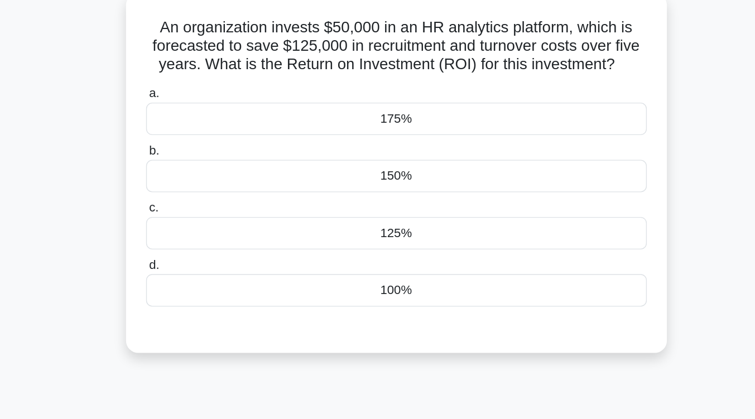
click at [401, 181] on div "a. 175% b. 150% c." at bounding box center [377, 141] width 375 height 165
click at [402, 177] on div "125%" at bounding box center [378, 168] width 362 height 23
click at [197, 154] on input "c. 125%" at bounding box center [197, 150] width 0 height 7
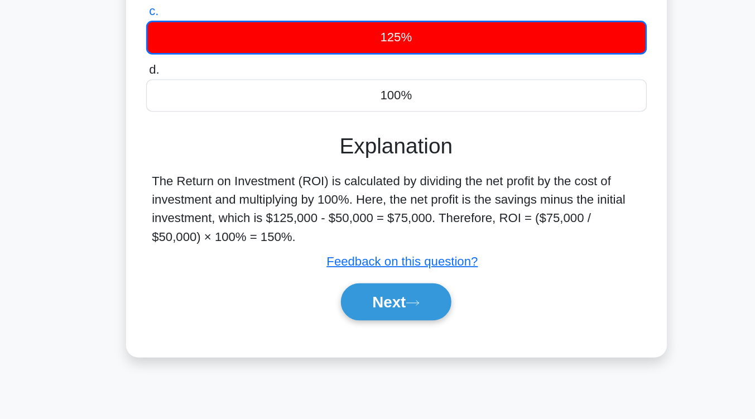
scroll to position [184, 0]
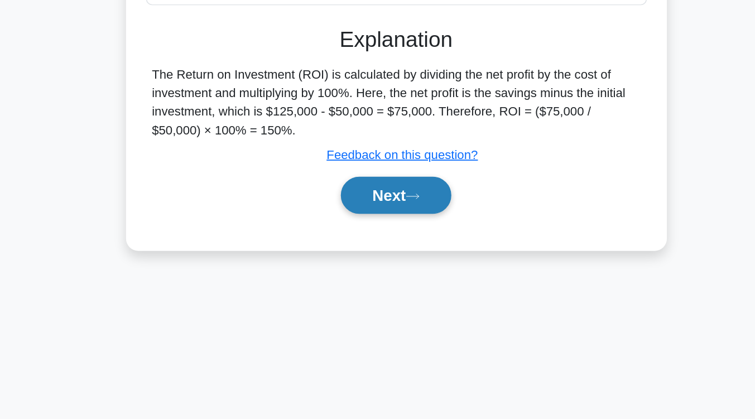
click at [373, 267] on button "Next" at bounding box center [378, 257] width 80 height 27
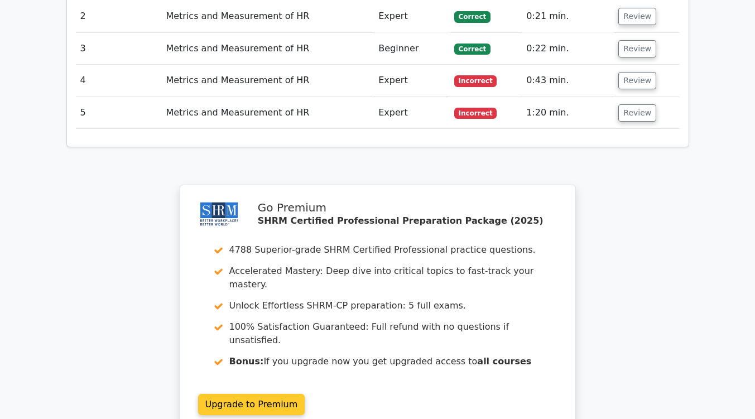
scroll to position [1413, 0]
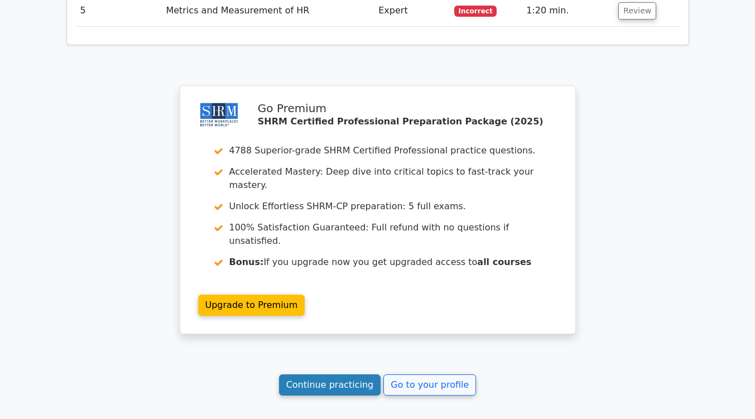
click at [341, 375] on link "Continue practicing" at bounding box center [330, 385] width 102 height 21
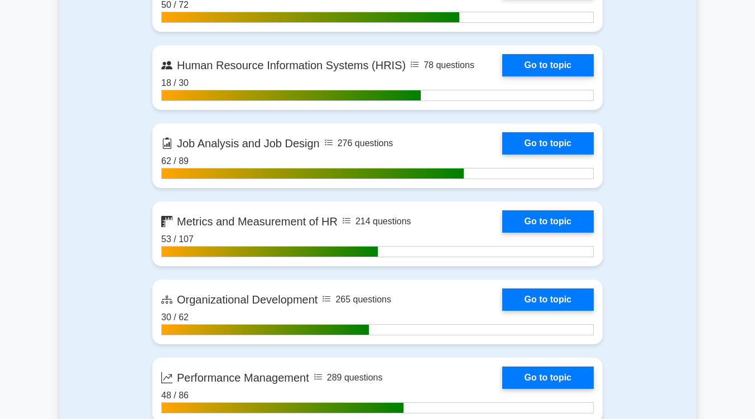
scroll to position [1206, 0]
